Goal: Task Accomplishment & Management: Manage account settings

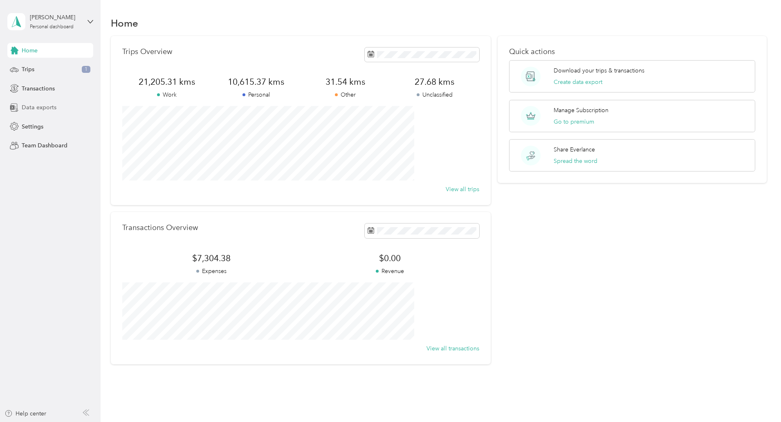
click at [33, 106] on span "Data exports" at bounding box center [39, 107] width 35 height 9
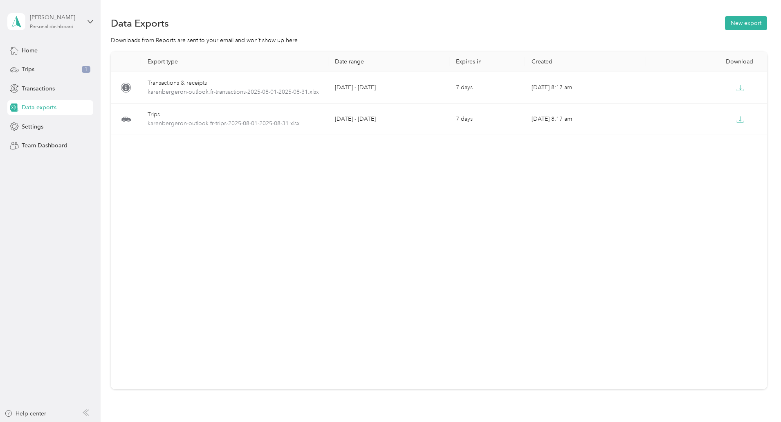
click at [53, 13] on div "[PERSON_NAME]" at bounding box center [55, 17] width 51 height 9
click at [16, 20] on icon at bounding box center [16, 21] width 12 height 11
click at [29, 48] on span "Home" at bounding box center [30, 50] width 16 height 9
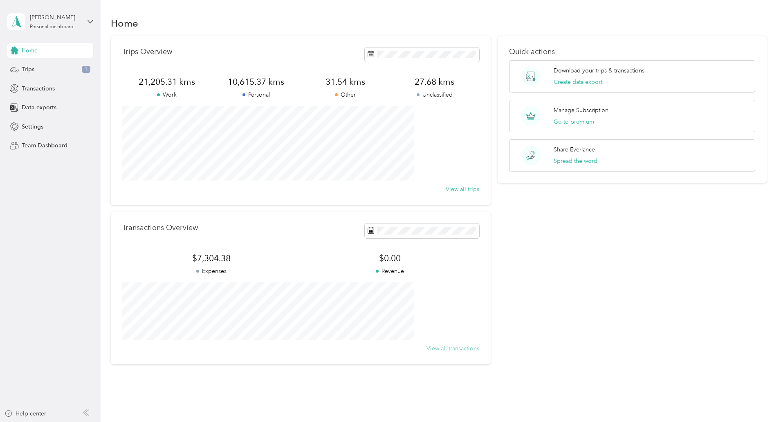
click at [440, 348] on button "View all transactions" at bounding box center [453, 348] width 53 height 9
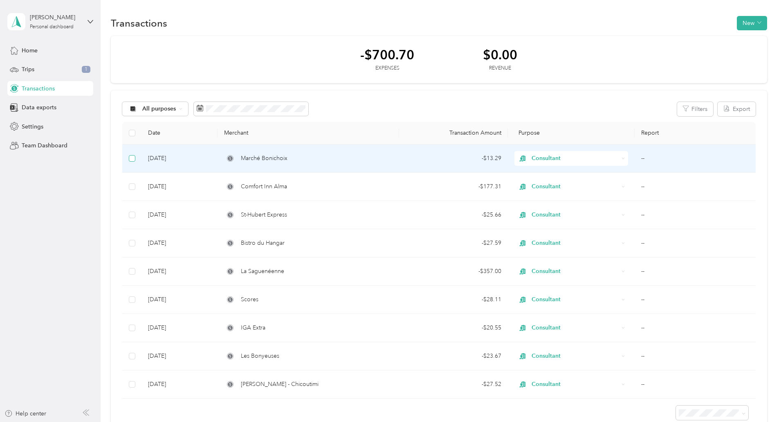
click at [135, 154] on label at bounding box center [132, 158] width 7 height 9
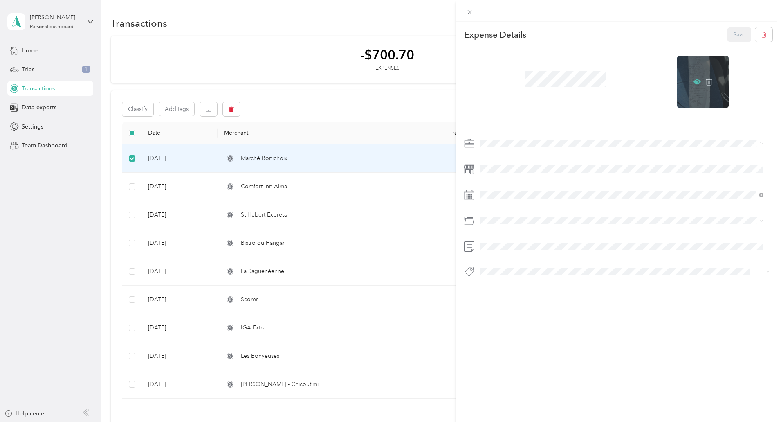
click at [694, 79] on icon at bounding box center [697, 81] width 7 height 7
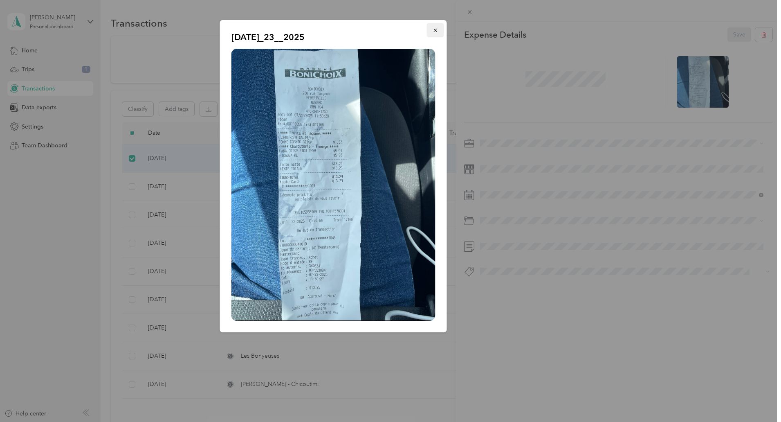
click at [436, 29] on icon "button" at bounding box center [435, 30] width 3 height 3
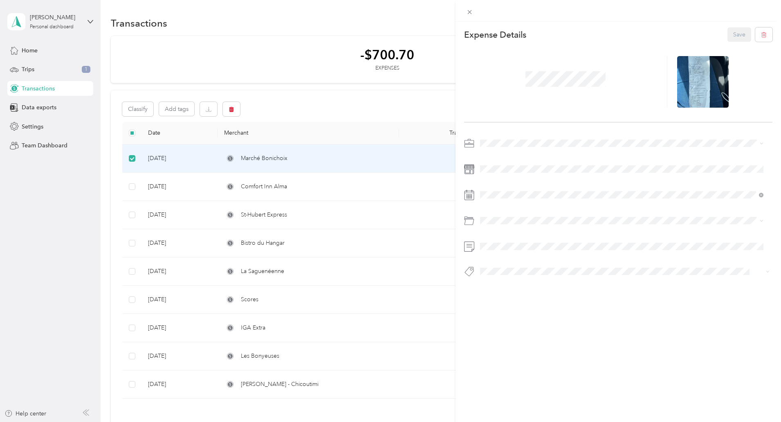
click at [187, 186] on div "This expense cannot be edited because it is either under review, approved, or p…" at bounding box center [390, 211] width 781 height 422
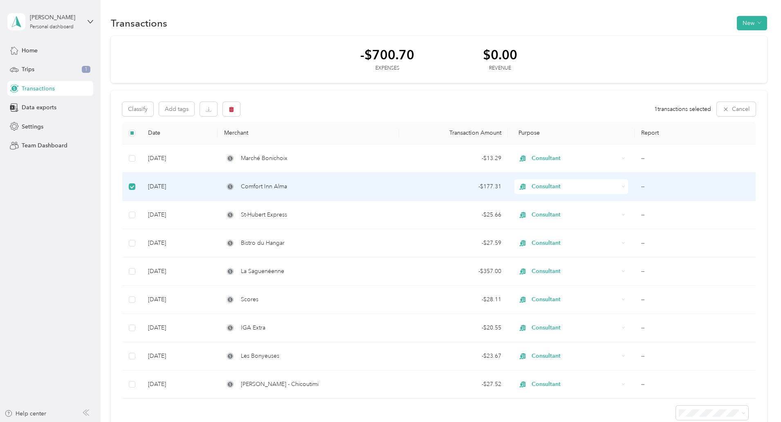
click at [287, 187] on span "Comfort Inn Alma" at bounding box center [264, 186] width 46 height 9
click at [217, 183] on td "[DATE]" at bounding box center [180, 187] width 76 height 28
click at [218, 183] on td "[DATE]" at bounding box center [180, 187] width 76 height 28
click at [32, 52] on span "Home" at bounding box center [30, 50] width 16 height 9
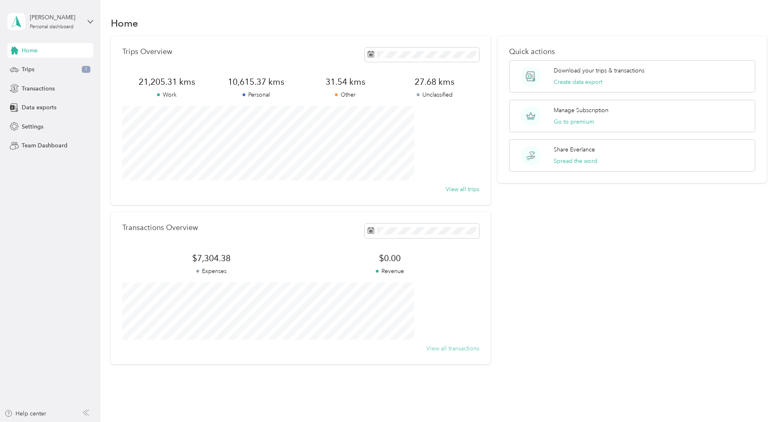
click at [437, 349] on button "View all transactions" at bounding box center [453, 348] width 53 height 9
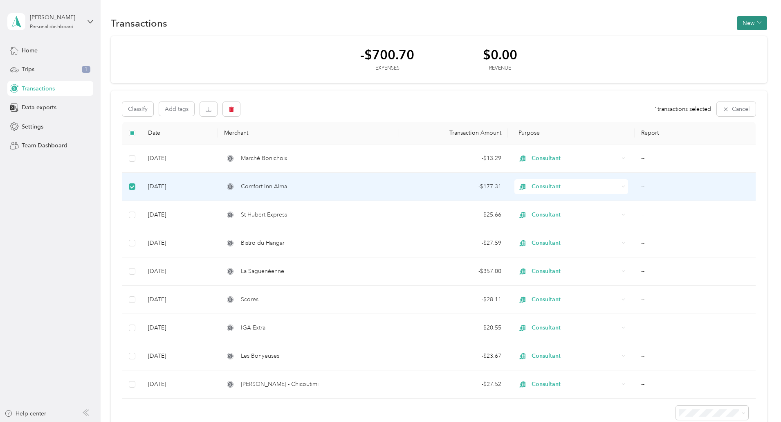
click at [758, 22] on icon "button" at bounding box center [760, 22] width 4 height 4
click at [693, 37] on span "Expense" at bounding box center [693, 38] width 22 height 9
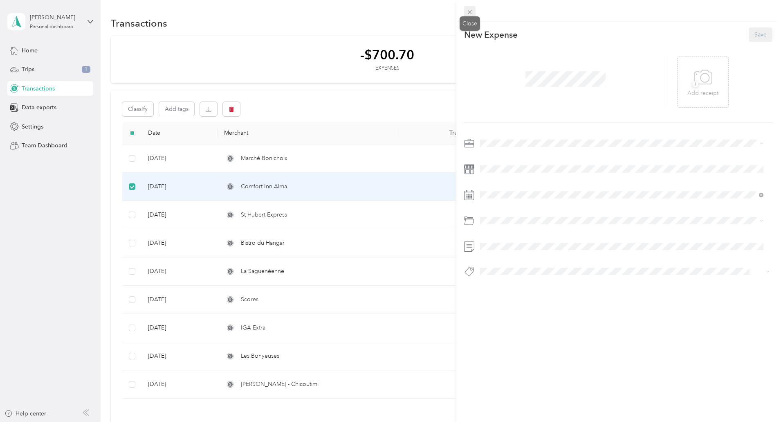
click at [468, 13] on icon at bounding box center [469, 12] width 7 height 7
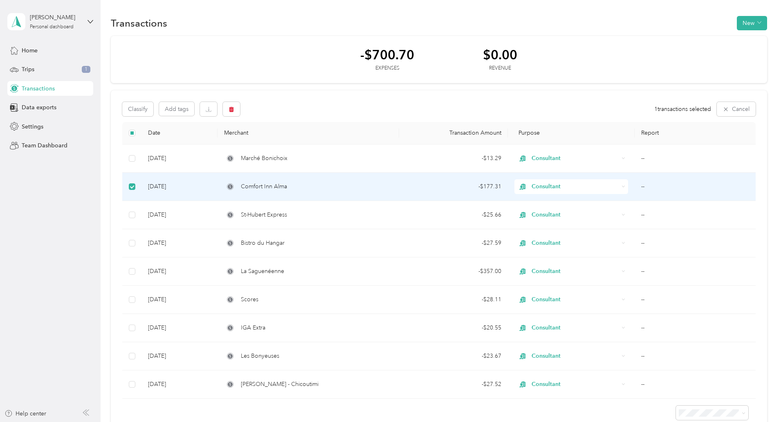
click at [287, 186] on span "Comfort Inn Alma" at bounding box center [264, 186] width 46 height 9
